Goal: Information Seeking & Learning: Learn about a topic

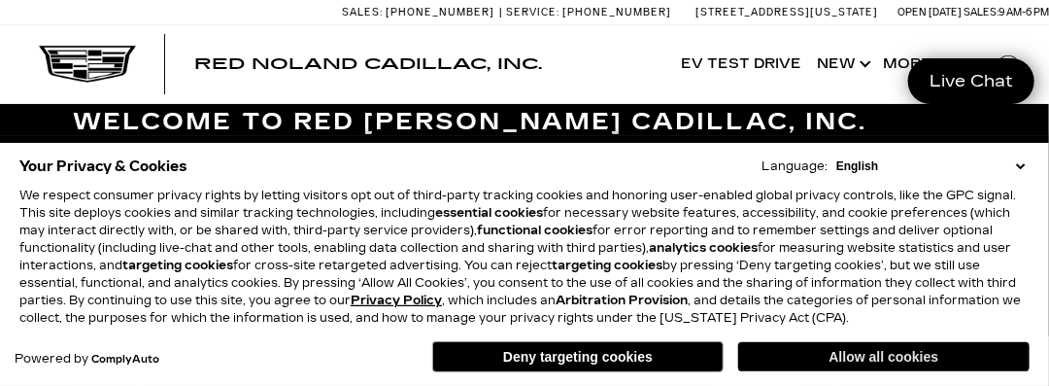
click at [798, 363] on button "Allow all cookies" at bounding box center [883, 356] width 291 height 29
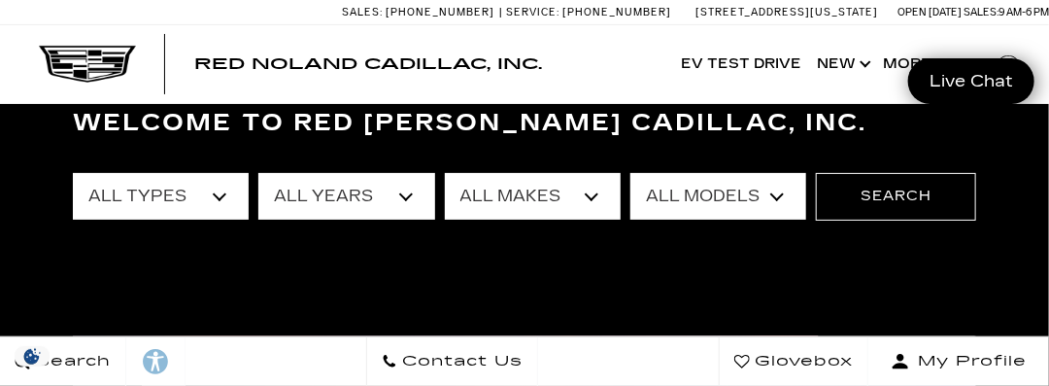
click at [805, 357] on span "Glovebox" at bounding box center [801, 361] width 103 height 27
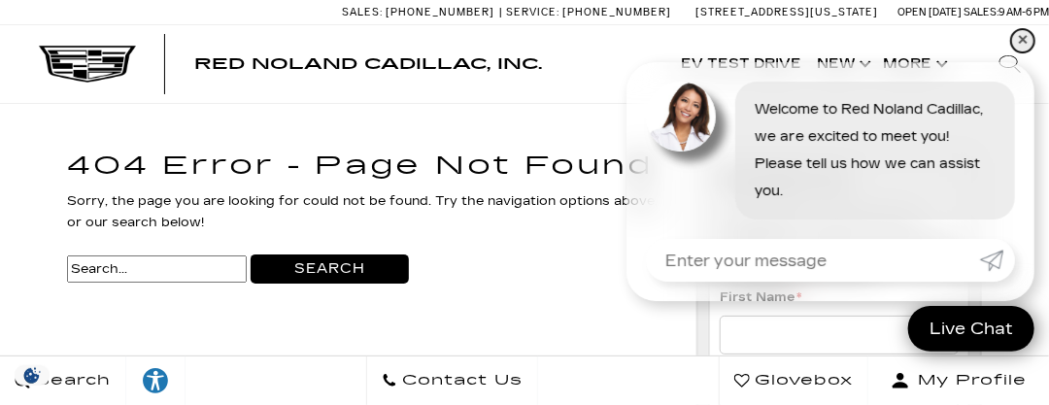
click at [1017, 46] on link "✕" at bounding box center [1022, 40] width 23 height 23
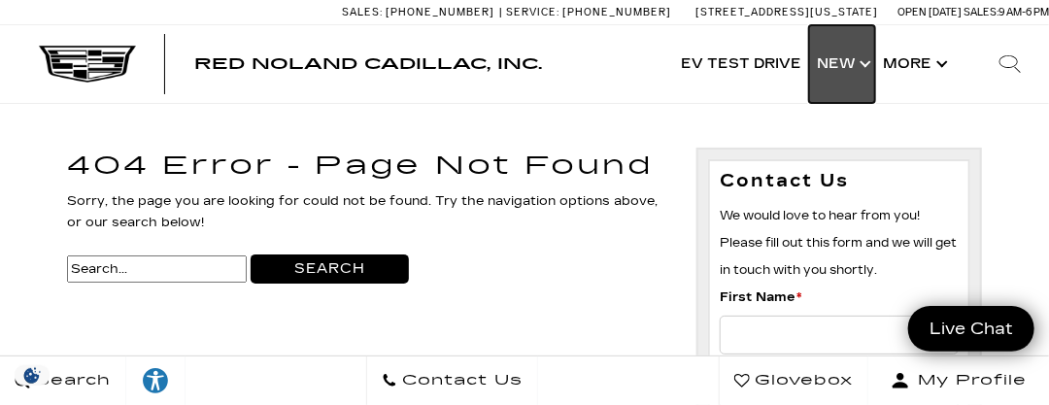
click at [833, 71] on link "Show New" at bounding box center [842, 64] width 66 height 78
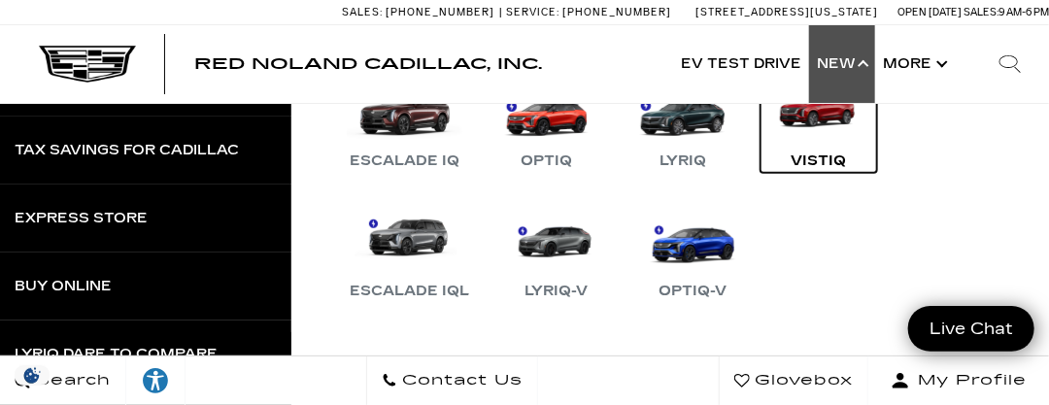
click at [824, 122] on link "VISTIQ" at bounding box center [819, 122] width 117 height 101
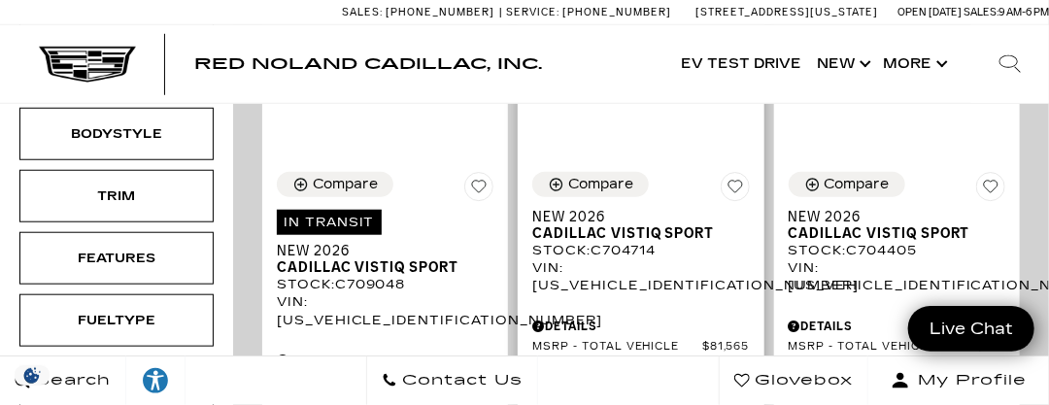
scroll to position [388, 0]
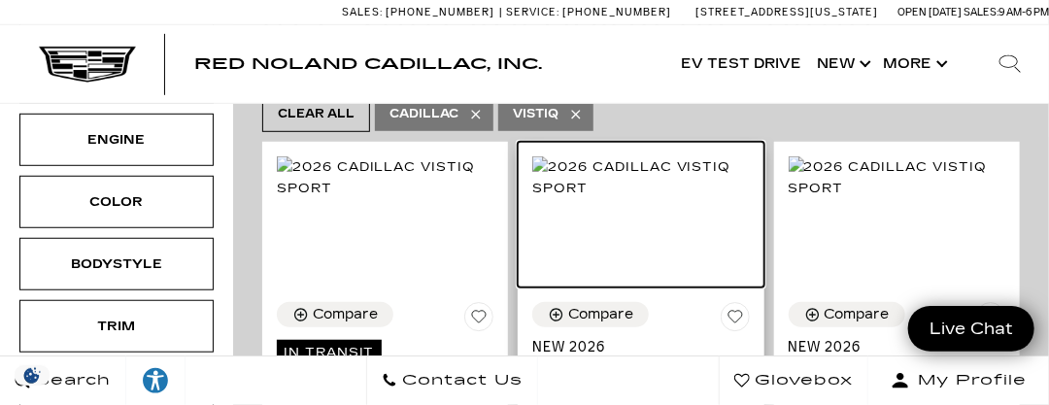
click at [663, 185] on img at bounding box center [640, 177] width 217 height 43
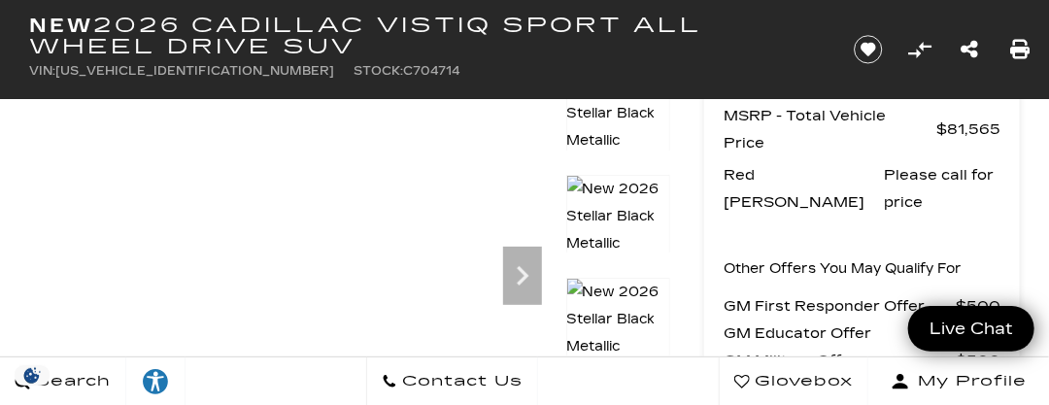
click at [270, 99] on img at bounding box center [229, 85] width 400 height 27
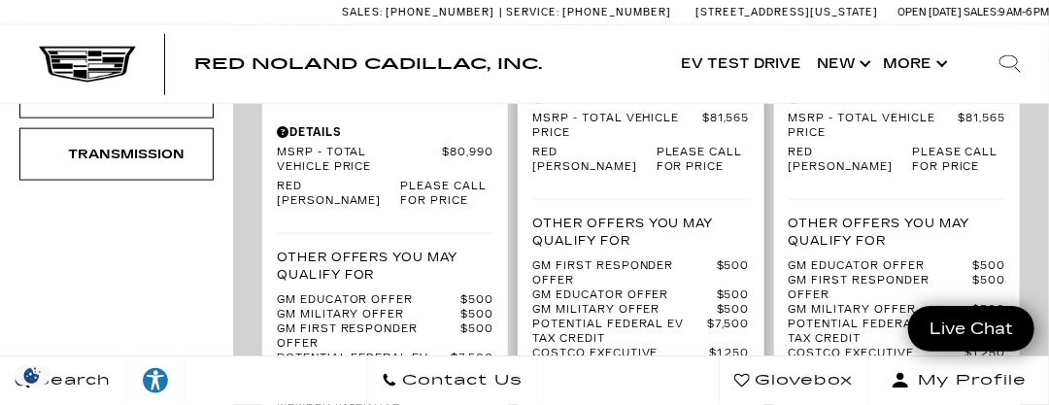
scroll to position [777, 0]
